Goal: Task Accomplishment & Management: Manage account settings

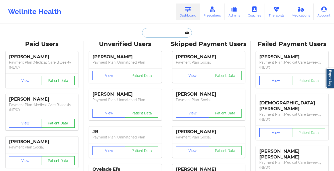
click at [169, 32] on input "text" at bounding box center [167, 33] width 50 height 10
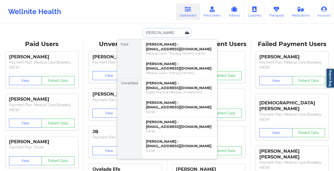
type input "[PERSON_NAME]"
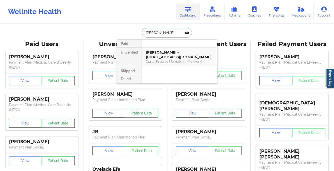
click at [181, 55] on div "[PERSON_NAME] - [EMAIL_ADDRESS][DOMAIN_NAME]" at bounding box center [179, 54] width 67 height 9
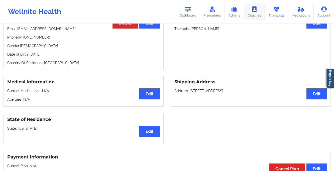
scroll to position [166, 0]
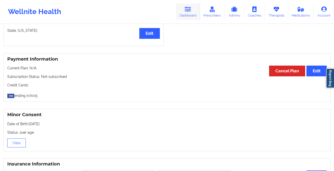
click at [193, 13] on link "Dashboard" at bounding box center [188, 12] width 24 height 17
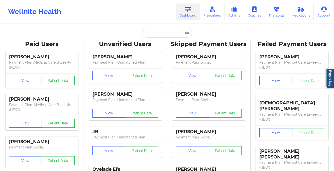
click at [162, 30] on input "text" at bounding box center [167, 33] width 50 height 10
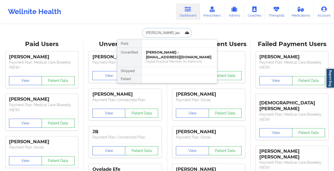
type input "[PERSON_NAME]"
click at [178, 58] on div "[PERSON_NAME] - [EMAIL_ADDRESS][DOMAIN_NAME]" at bounding box center [179, 54] width 67 height 9
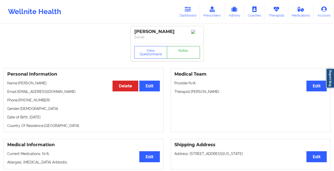
click at [178, 54] on link "Notes" at bounding box center [183, 52] width 33 height 13
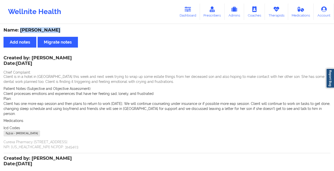
drag, startPoint x: 54, startPoint y: 30, endPoint x: 20, endPoint y: 31, distance: 33.9
click at [20, 31] on div "Name: [PERSON_NAME]" at bounding box center [167, 30] width 327 height 6
copy div "[PERSON_NAME]"
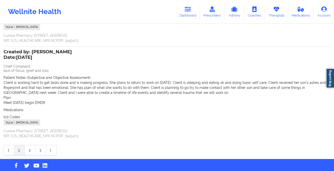
scroll to position [110, 0]
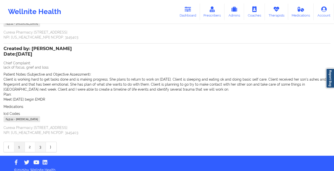
click at [37, 142] on link "3" at bounding box center [40, 147] width 11 height 10
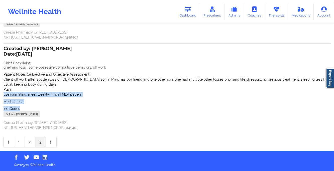
drag, startPoint x: 74, startPoint y: 111, endPoint x: 12, endPoint y: 94, distance: 64.1
click at [0, 95] on div "Name: [PERSON_NAME] Add notes Migrate notes Created by: [PERSON_NAME] Date: [DA…" at bounding box center [167, 33] width 334 height 236
click at [92, 107] on div "Icd Codes [MEDICAL_DATA] - [MEDICAL_DATA]" at bounding box center [167, 112] width 327 height 12
drag, startPoint x: 37, startPoint y: 109, endPoint x: 3, endPoint y: 49, distance: 69.4
click at [3, 49] on div "Name: [PERSON_NAME] Add notes Migrate notes Created by: [PERSON_NAME] Date: [DA…" at bounding box center [167, 33] width 334 height 236
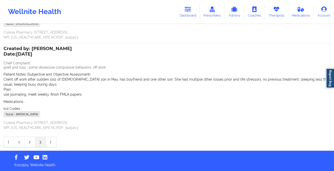
copy div "Created by: [PERSON_NAME] Date: [DATE] Chief Complaint: grief and loss , some o…"
click at [21, 139] on link "1" at bounding box center [19, 142] width 11 height 10
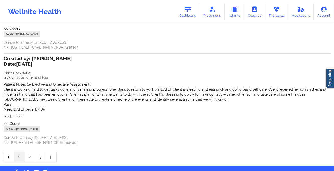
scroll to position [0, 0]
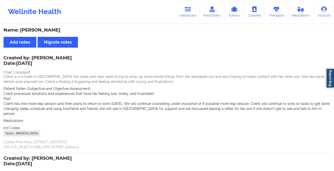
click at [65, 111] on p "Client has one more eap session and then plans to return to work [DATE]. We wil…" at bounding box center [167, 108] width 327 height 15
drag, startPoint x: 73, startPoint y: 129, endPoint x: 0, endPoint y: 51, distance: 107.0
click at [0, 51] on div "Name: [PERSON_NAME] Add notes Migrate notes Created by: [PERSON_NAME] Date: [DA…" at bounding box center [167, 145] width 334 height 241
copy div "Created by: [PERSON_NAME] Date: [DATE] Chief Complaint: Client is in a hotel in…"
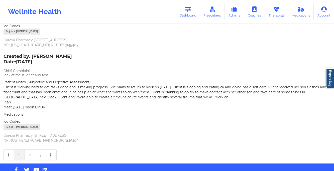
scroll to position [102, 0]
drag, startPoint x: 76, startPoint y: 123, endPoint x: 0, endPoint y: 52, distance: 103.9
click at [0, 52] on div "Name: [PERSON_NAME] Add notes Migrate notes Created by: [PERSON_NAME] Date: [DA…" at bounding box center [167, 43] width 334 height 241
copy div "Created by: [PERSON_NAME] Date: [DATE] Chief Complaint: lack of focus, grief an…"
click at [29, 150] on link "2" at bounding box center [30, 155] width 11 height 10
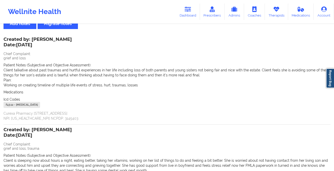
scroll to position [14, 0]
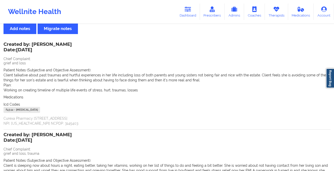
click at [73, 107] on div "F43.12 - [MEDICAL_DATA]" at bounding box center [167, 110] width 327 height 7
drag, startPoint x: 75, startPoint y: 110, endPoint x: 0, endPoint y: 39, distance: 103.4
click at [0, 39] on div "Name: [PERSON_NAME] Add notes Migrate notes Created by: [PERSON_NAME] Date: [DA…" at bounding box center [167, 129] width 334 height 236
copy div "Created by: [PERSON_NAME] Date: [DATE] Chief Complaint: grief and loss Patient …"
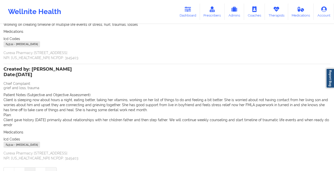
scroll to position [105, 0]
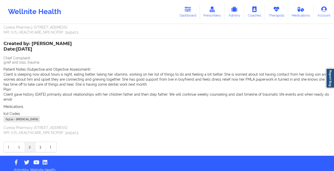
drag, startPoint x: 77, startPoint y: 115, endPoint x: 1, endPoint y: 44, distance: 104.0
click at [1, 44] on div "Name: [PERSON_NAME] Add notes Migrate notes Created by: [PERSON_NAME] Date: [DA…" at bounding box center [167, 38] width 334 height 236
copy div "Created by: [PERSON_NAME] Date: [DATE] Chief Complaint: grief and loss, trauma …"
click at [40, 142] on link "3" at bounding box center [40, 147] width 11 height 10
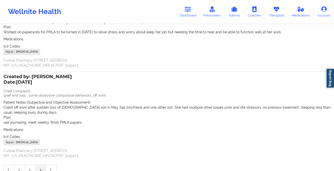
scroll to position [0, 0]
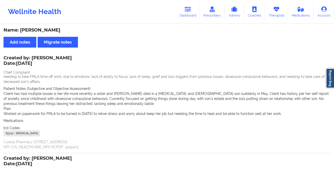
click at [72, 133] on div "F43.12 - [MEDICAL_DATA]" at bounding box center [167, 134] width 327 height 7
drag, startPoint x: 73, startPoint y: 133, endPoint x: 2, endPoint y: 58, distance: 103.6
click at [2, 58] on div "Name: [PERSON_NAME] Add notes Migrate notes Created by: [PERSON_NAME] Date: [DA…" at bounding box center [167, 143] width 334 height 236
copy div "Created by: [PERSON_NAME] Date: [DATE] Chief Complaint: needing to take FMLA ti…"
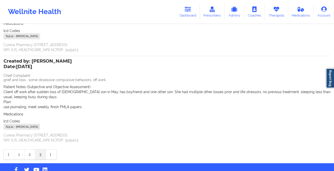
scroll to position [101, 0]
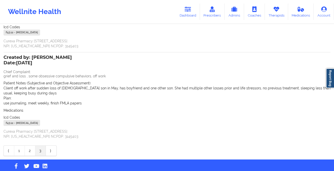
drag, startPoint x: 62, startPoint y: 121, endPoint x: 0, endPoint y: 58, distance: 88.7
click at [0, 58] on div "Name: [PERSON_NAME] Add notes Migrate notes Created by: [PERSON_NAME] Date: [DA…" at bounding box center [167, 42] width 334 height 236
copy div "Created by: [PERSON_NAME] Date: [DATE] Chief Complaint: grief and loss , some o…"
click at [190, 19] on link "Dashboard" at bounding box center [188, 12] width 24 height 17
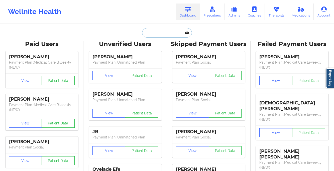
click at [161, 30] on input "text" at bounding box center [167, 33] width 50 height 10
paste input "[PERSON_NAME] FIELDS"
type input "[PERSON_NAME] FIELDS"
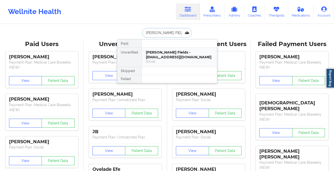
click at [160, 60] on div "[PERSON_NAME] Fields - [EMAIL_ADDRESS][DOMAIN_NAME] Social" at bounding box center [179, 57] width 75 height 19
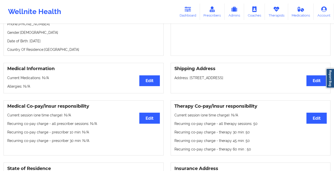
scroll to position [13, 0]
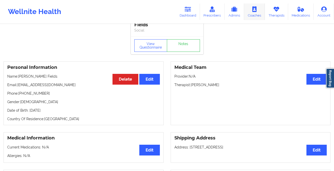
click at [265, 13] on link "Coaches" at bounding box center [254, 12] width 21 height 17
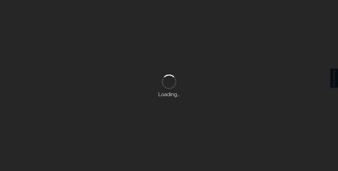
click at [270, 12] on div "Loading..." at bounding box center [169, 85] width 338 height 171
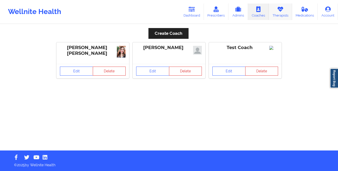
click at [272, 15] on link "Therapists" at bounding box center [280, 12] width 23 height 17
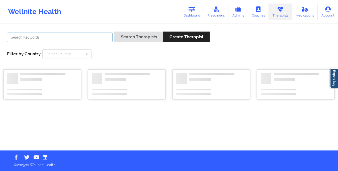
click at [80, 36] on input "text" at bounding box center [60, 38] width 106 height 10
type input "[PERSON_NAME]"
click at [114, 32] on button "Search Therapists" at bounding box center [138, 37] width 49 height 11
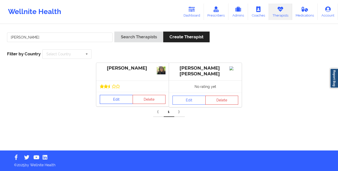
click at [108, 96] on link "Edit" at bounding box center [116, 99] width 33 height 9
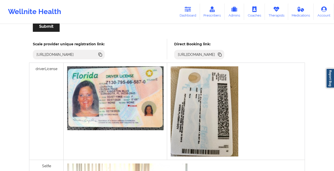
scroll to position [60, 0]
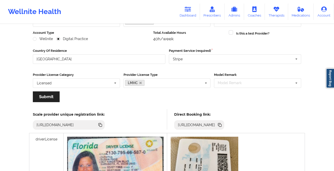
click at [223, 125] on icon at bounding box center [220, 125] width 6 height 6
click at [180, 12] on link "Dashboard" at bounding box center [188, 12] width 24 height 17
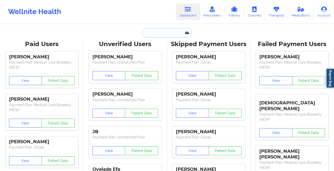
click at [154, 34] on input "text" at bounding box center [167, 33] width 50 height 10
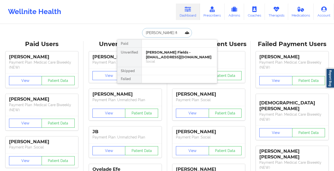
type input "[PERSON_NAME] fie"
click at [174, 59] on div "Social" at bounding box center [179, 61] width 67 height 4
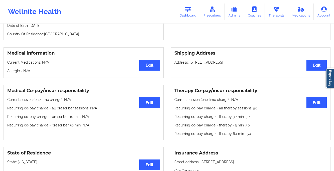
scroll to position [201, 0]
